Goal: Task Accomplishment & Management: Manage account settings

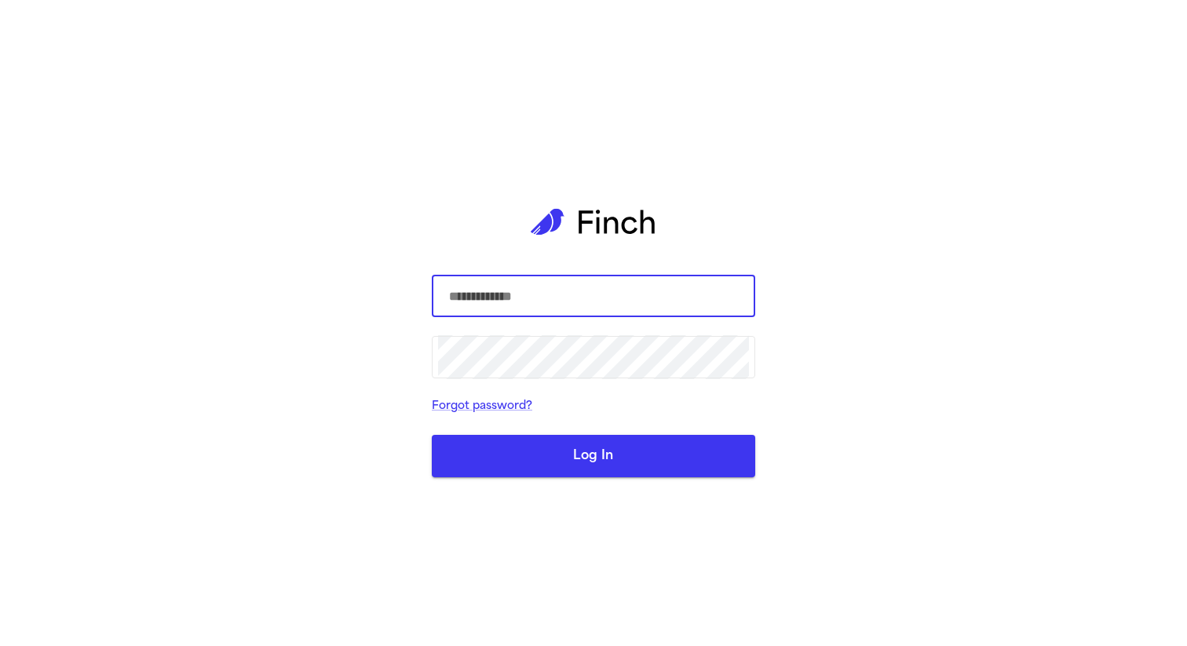
click at [0, 646] on com-1password-button at bounding box center [0, 646] width 0 height 0
type input "**********"
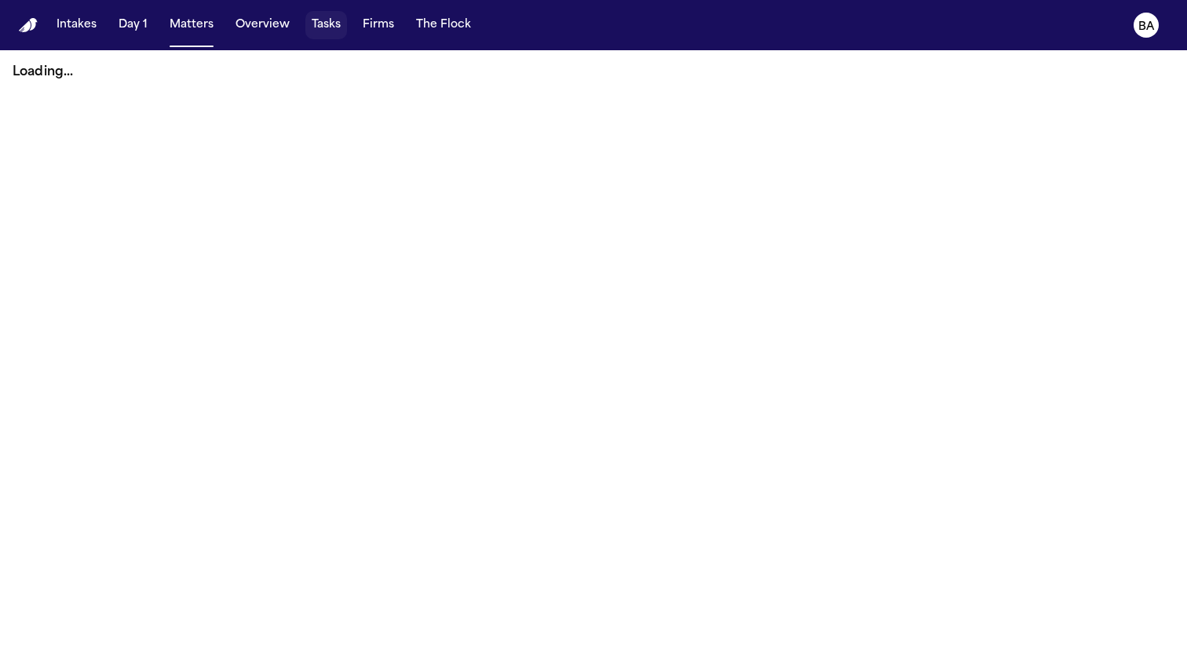
click at [325, 26] on button "Tasks" at bounding box center [326, 25] width 42 height 28
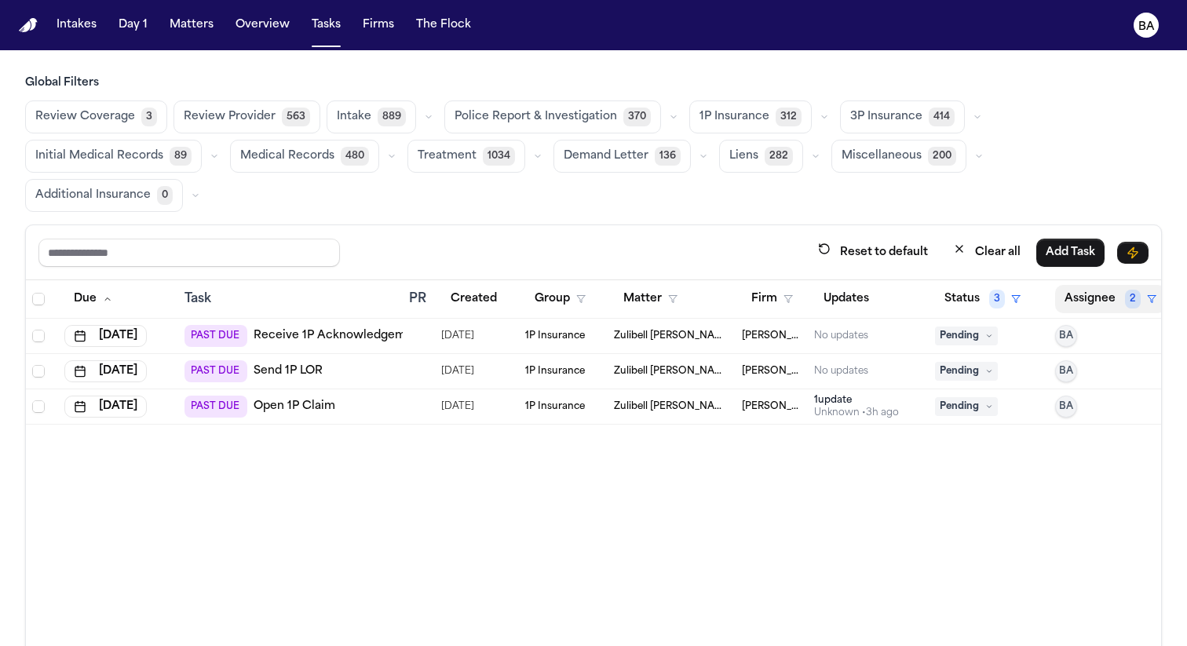
click at [1078, 301] on button "Assignee 2" at bounding box center [1110, 299] width 111 height 28
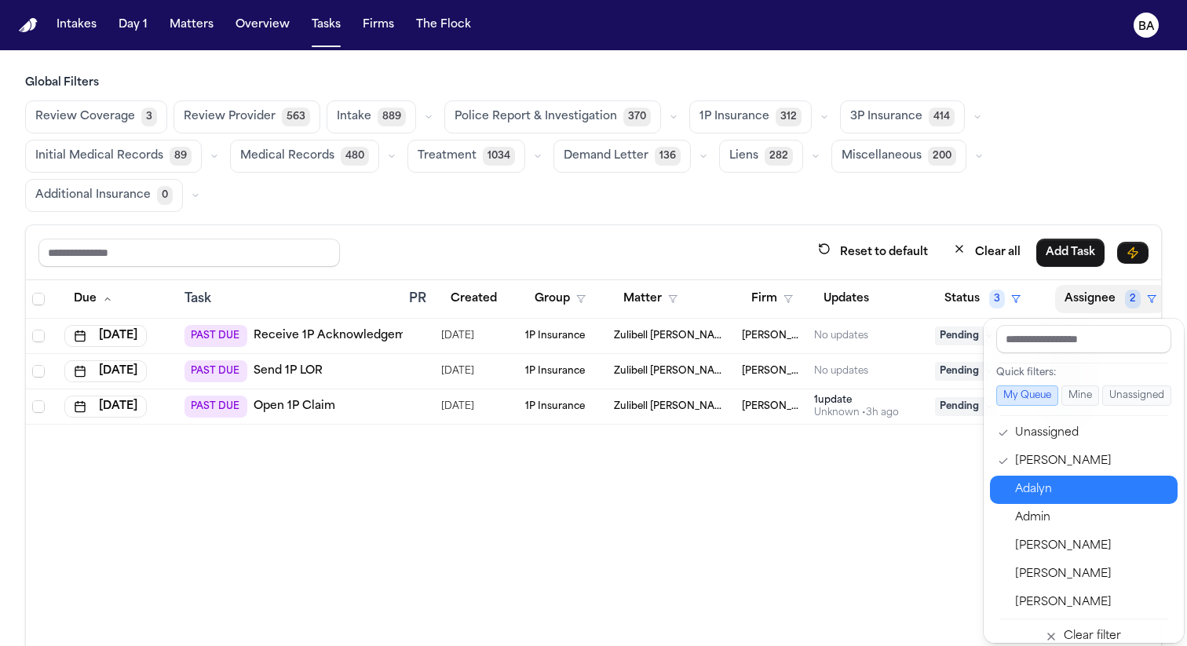
click at [1033, 499] on div "Adalyn" at bounding box center [1091, 490] width 153 height 19
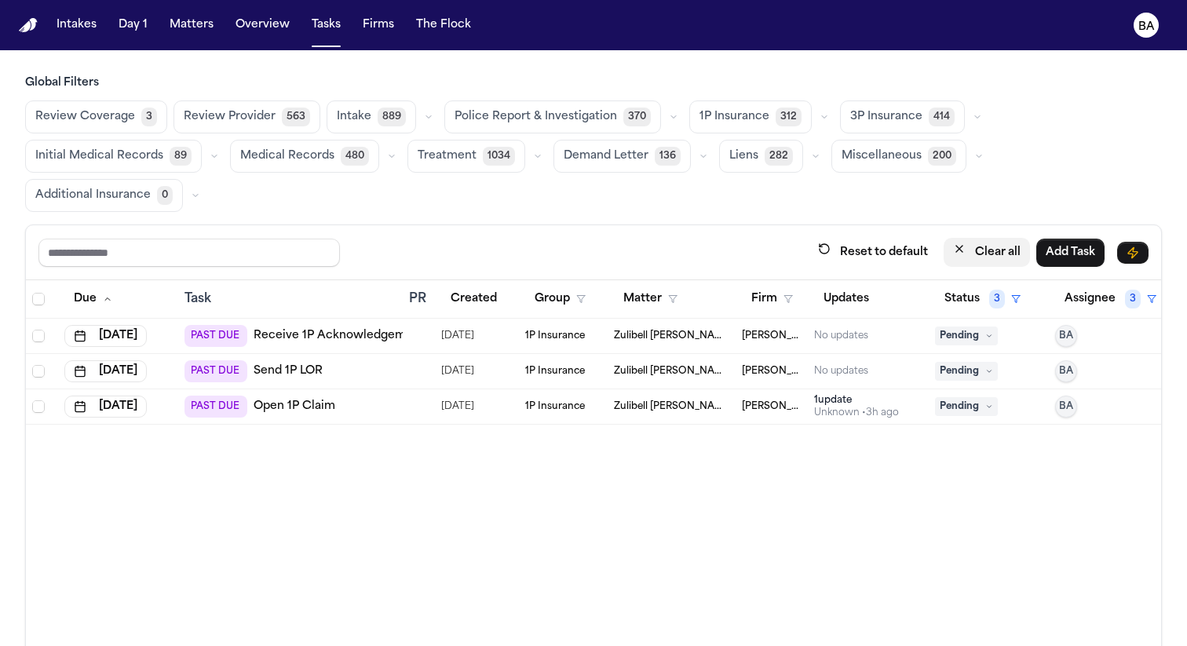
click at [953, 255] on button "Clear all" at bounding box center [987, 252] width 86 height 29
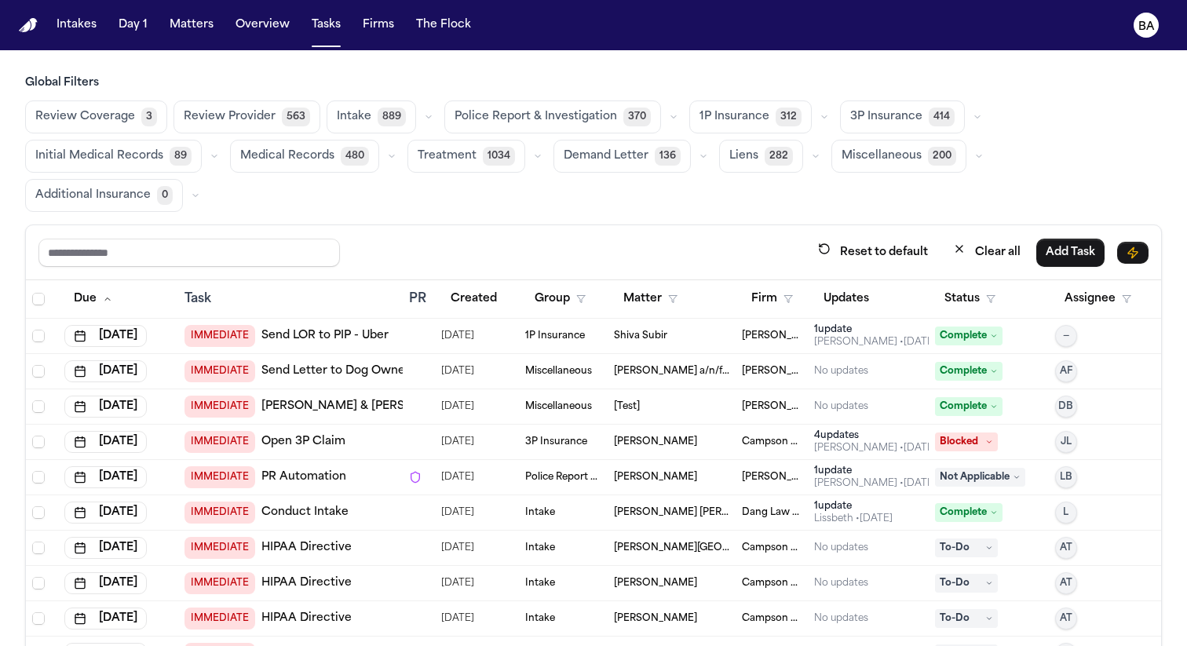
scroll to position [133, 0]
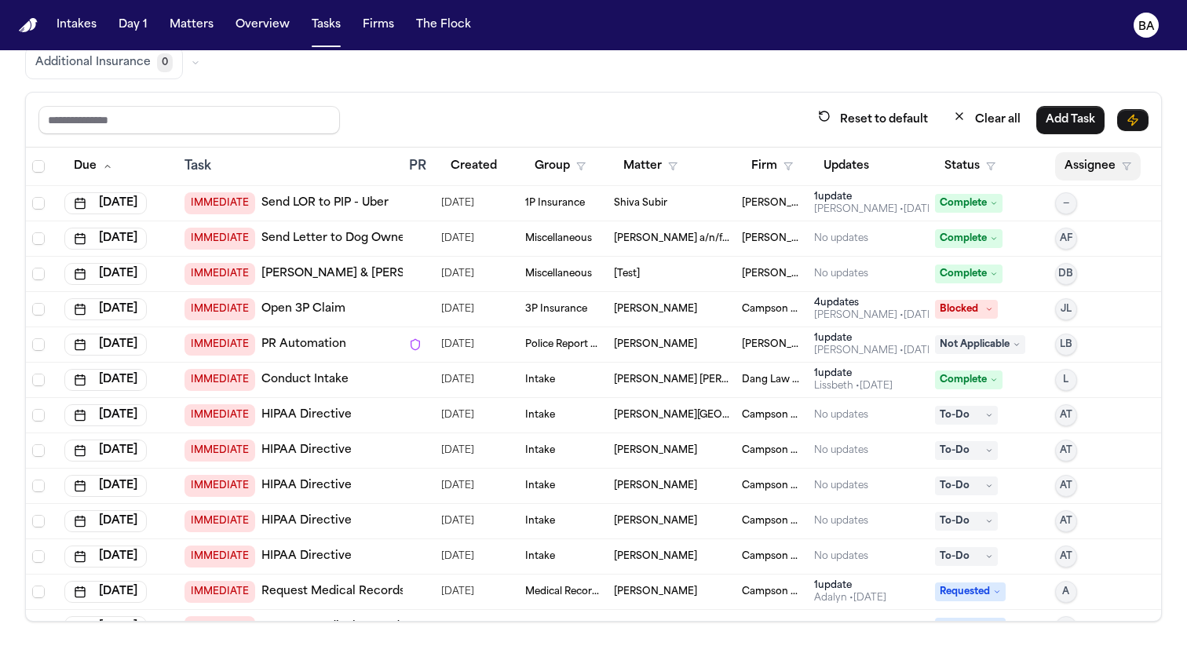
click at [1108, 166] on button "Assignee" at bounding box center [1098, 166] width 86 height 28
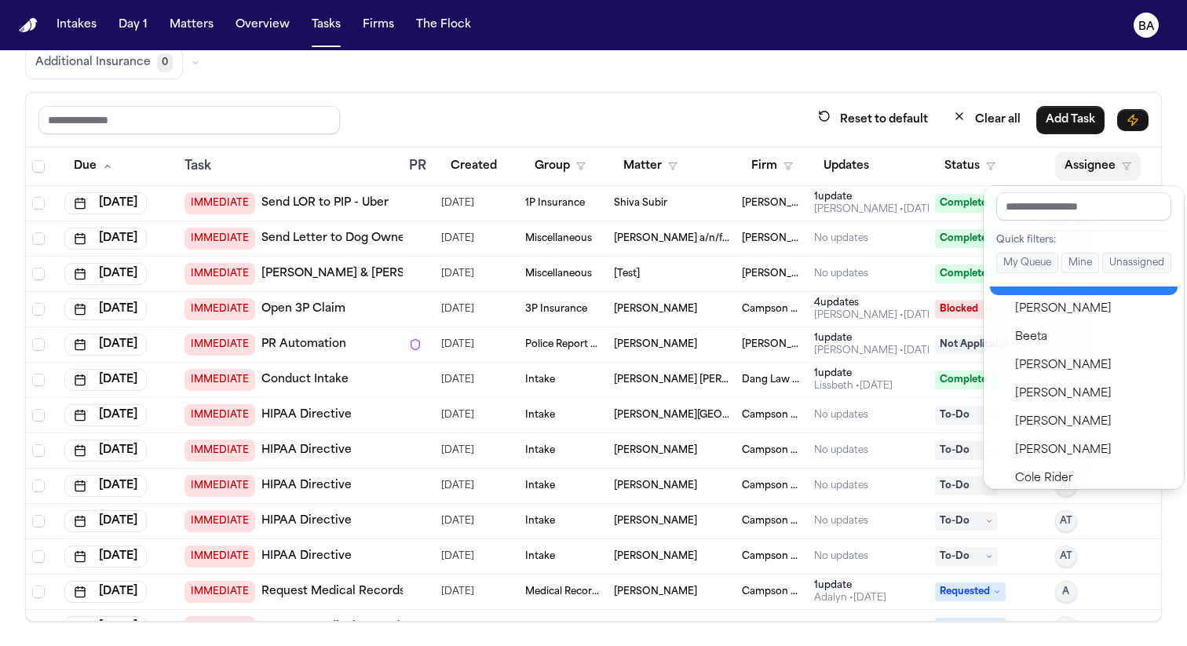
scroll to position [276, 0]
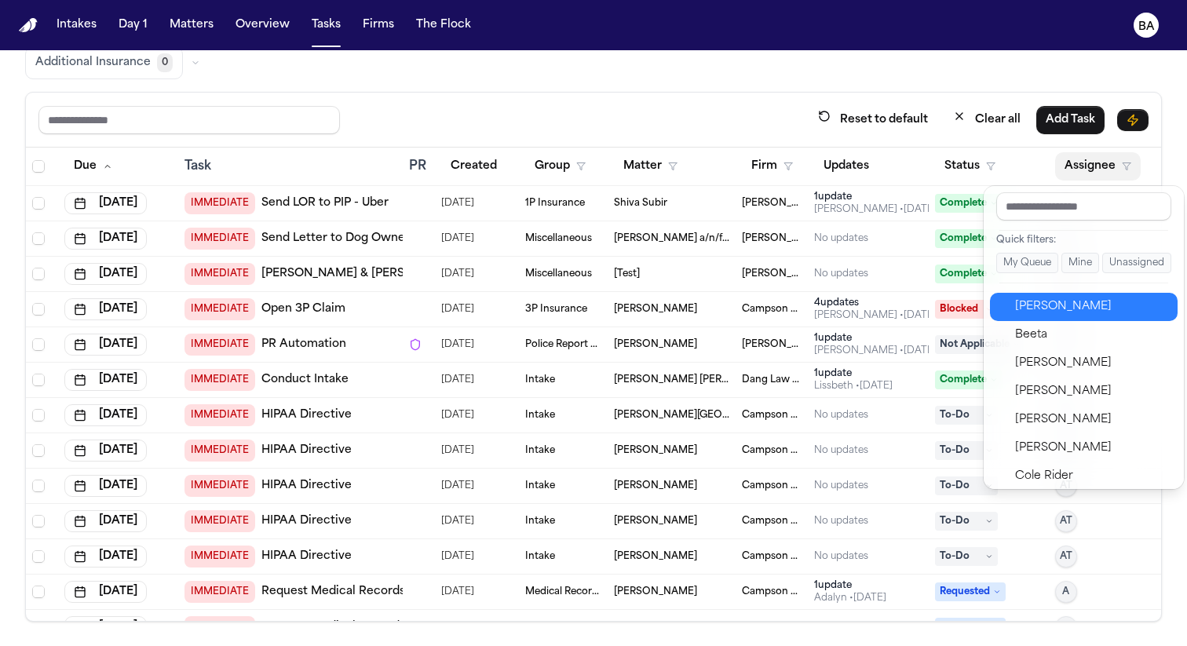
click at [1055, 302] on div "[PERSON_NAME]" at bounding box center [1091, 307] width 153 height 19
